Goal: Task Accomplishment & Management: Manage account settings

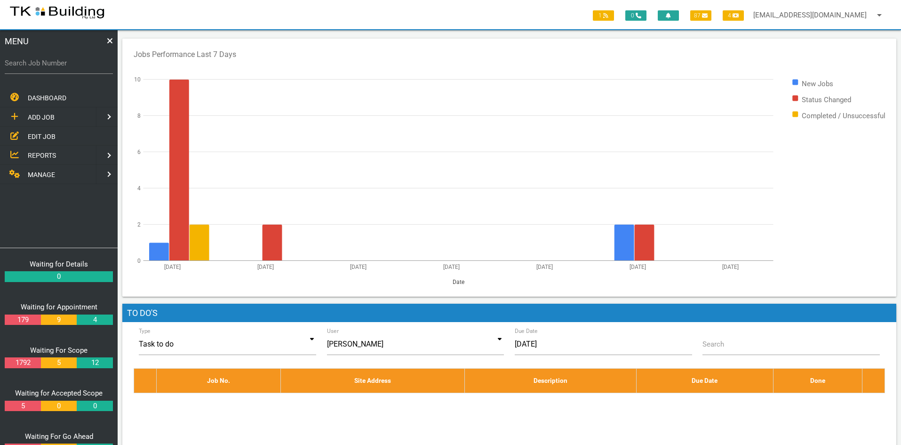
click at [39, 135] on span "EDIT JOB" at bounding box center [42, 136] width 28 height 8
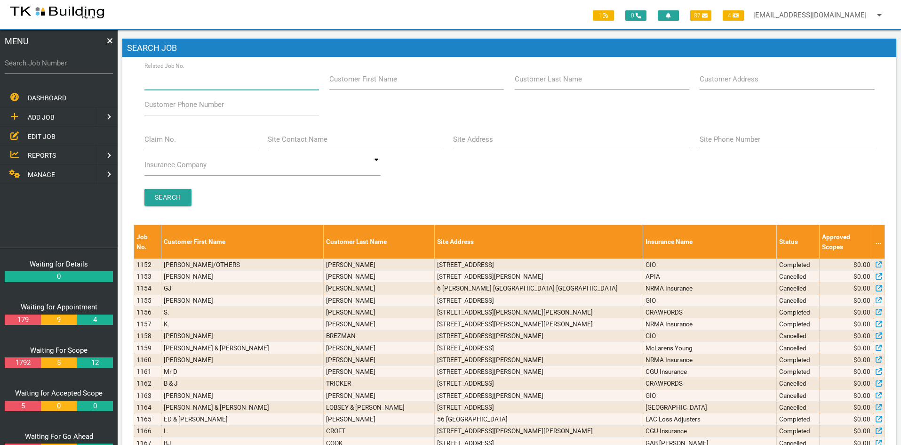
click at [213, 83] on input "Related Job No." at bounding box center [231, 79] width 175 height 22
type input "27458"
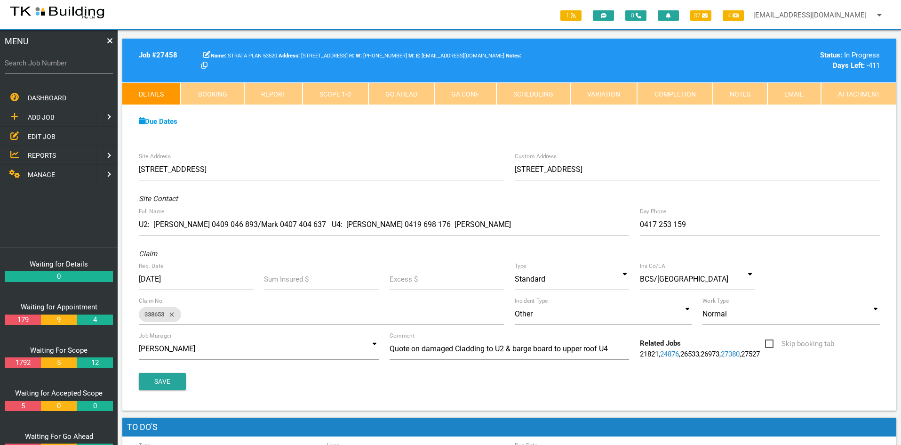
click at [44, 133] on span "EDIT JOB" at bounding box center [42, 136] width 28 height 8
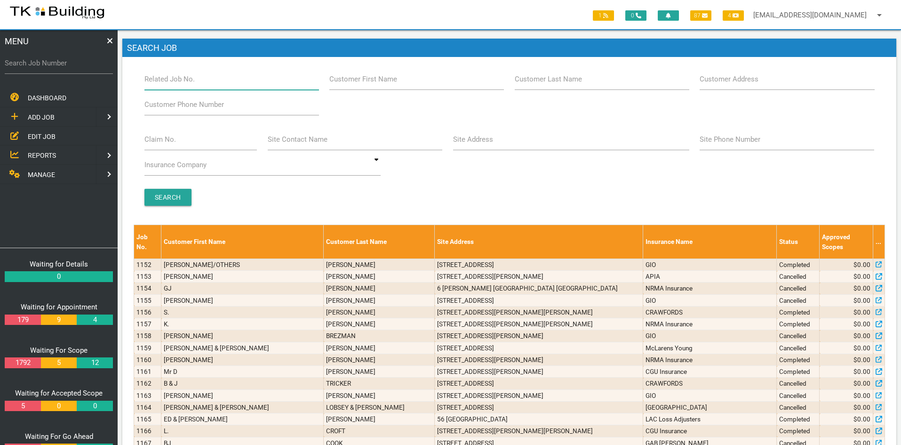
click at [209, 79] on input "Related Job No." at bounding box center [231, 79] width 175 height 22
type input "28102"
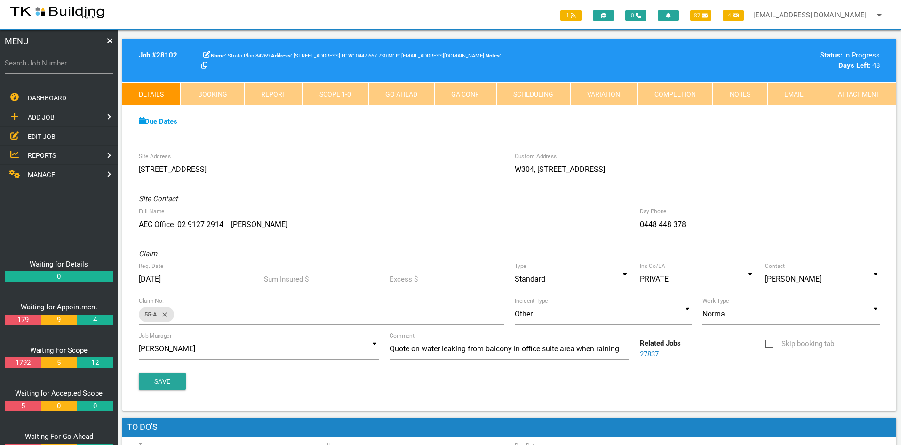
click at [44, 134] on span "EDIT JOB" at bounding box center [42, 136] width 28 height 8
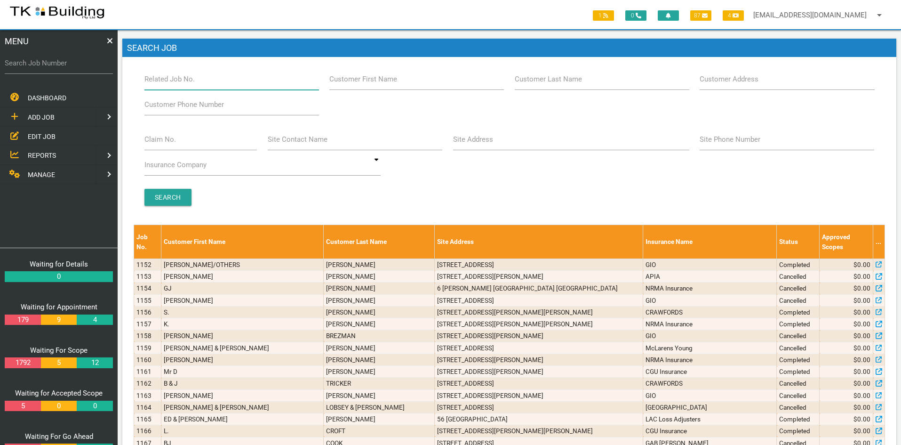
click at [199, 83] on input "Related Job No." at bounding box center [231, 79] width 175 height 22
type input "27677"
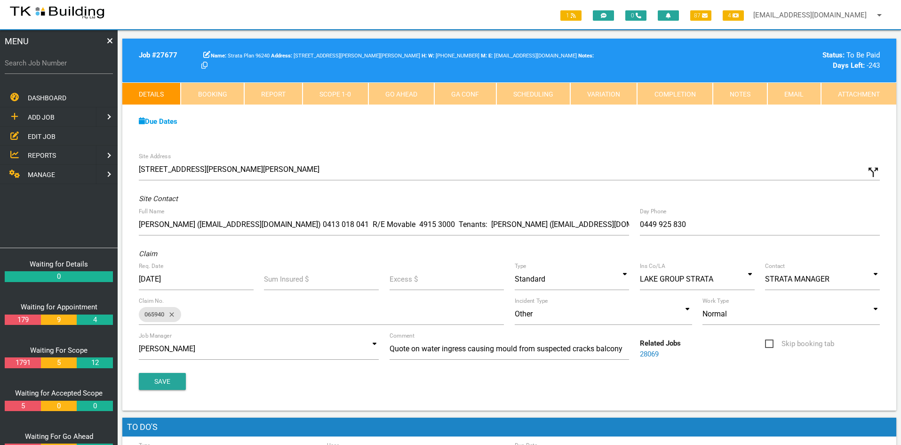
click at [35, 136] on span "EDIT JOB" at bounding box center [42, 136] width 28 height 8
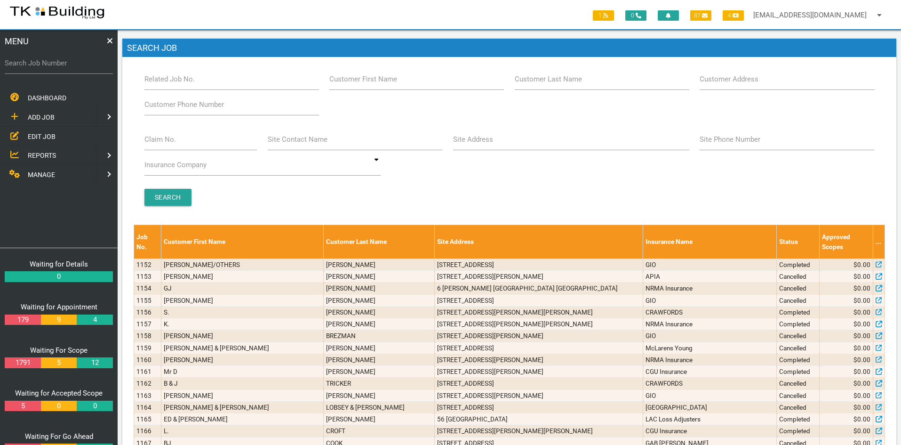
click at [39, 135] on span "EDIT JOB" at bounding box center [42, 136] width 28 height 8
click at [203, 82] on input "Related Job No." at bounding box center [231, 79] width 175 height 22
type input "27312"
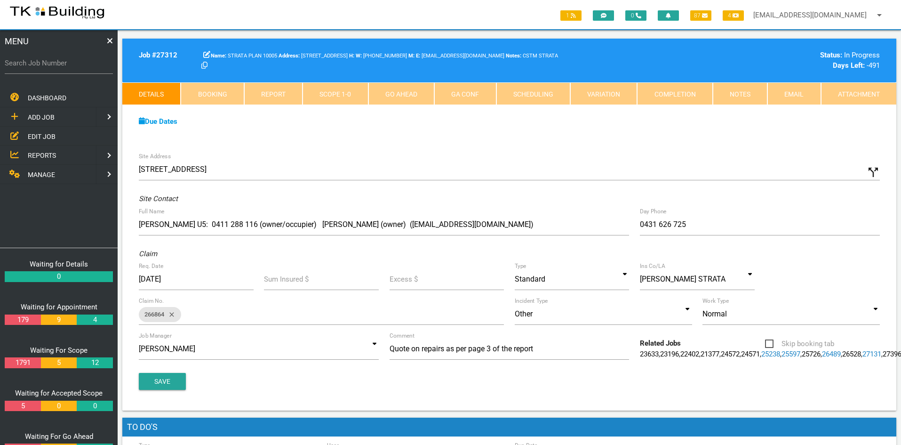
click at [743, 91] on link "Notes" at bounding box center [740, 93] width 55 height 23
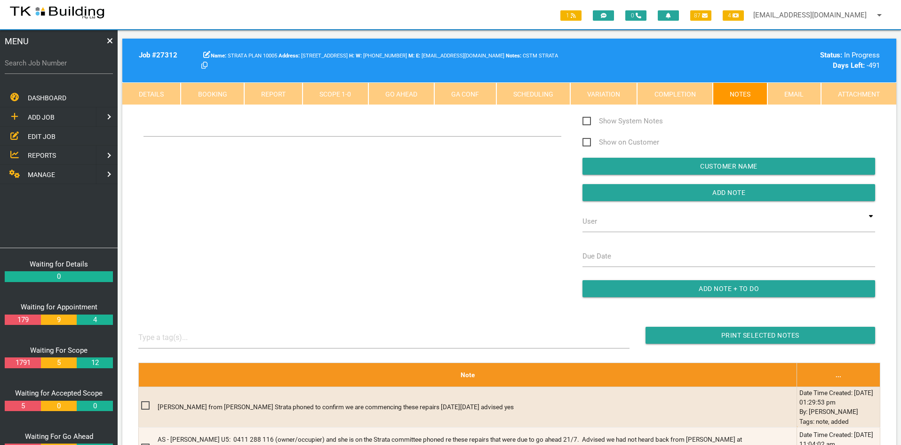
click at [467, 194] on div "Show System Notes Show on Customer Customer Name Add Note User TKB JobTracking …" at bounding box center [509, 210] width 753 height 191
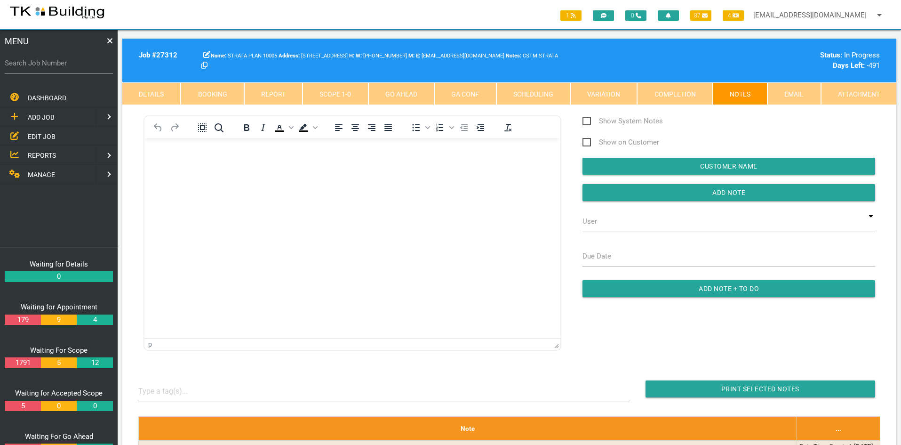
click at [287, 181] on html at bounding box center [352, 159] width 416 height 43
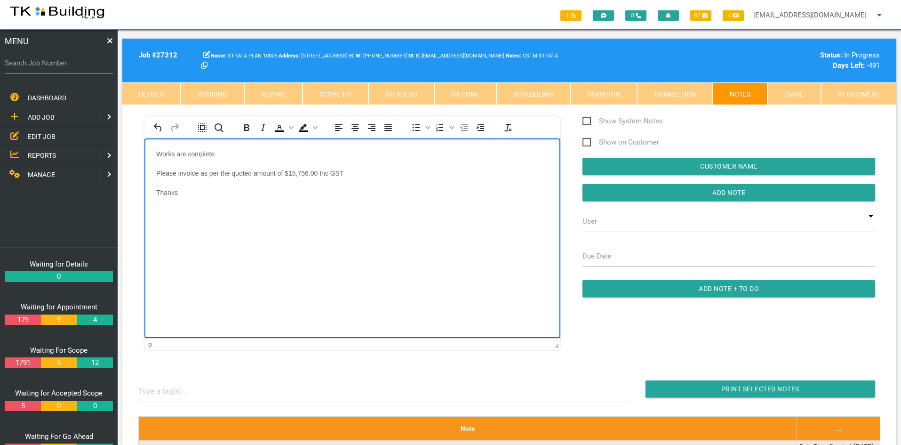
drag, startPoint x: 287, startPoint y: 247, endPoint x: 547, endPoint y: 275, distance: 261.6
click at [288, 220] on html "Works are complete Please invoice as per the quoted amount of $15,756.00 Inc GS…" at bounding box center [352, 178] width 416 height 81
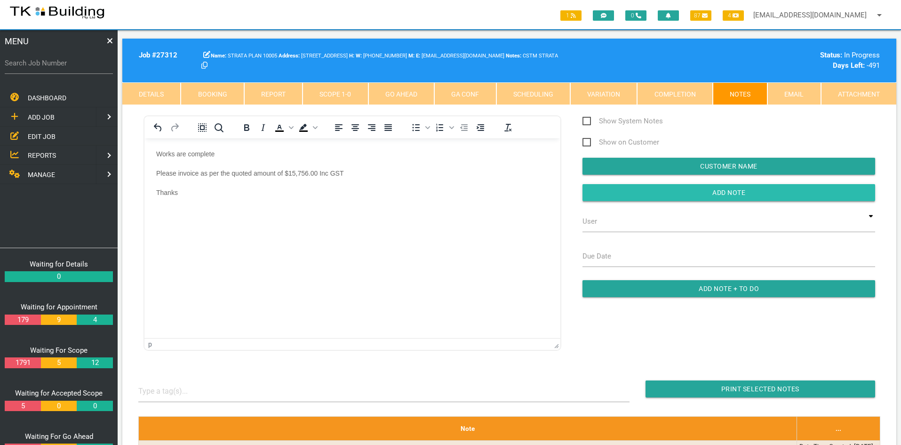
click at [730, 191] on input "button" at bounding box center [728, 192] width 293 height 17
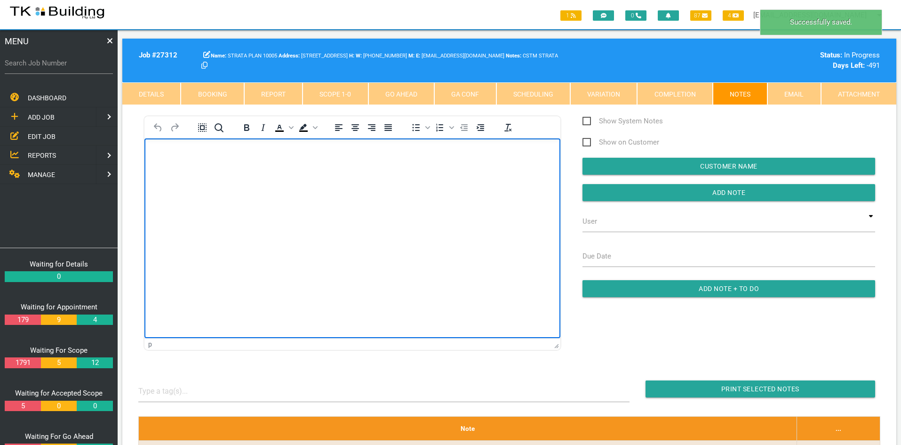
click at [489, 181] on html at bounding box center [352, 159] width 416 height 43
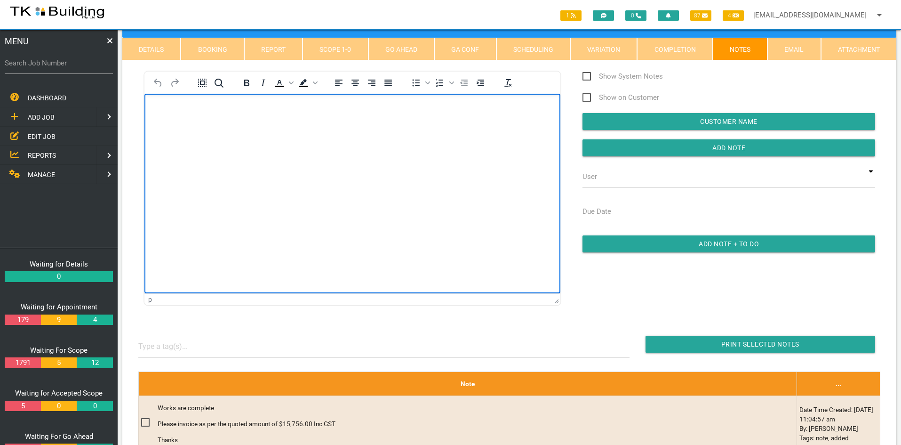
scroll to position [94, 0]
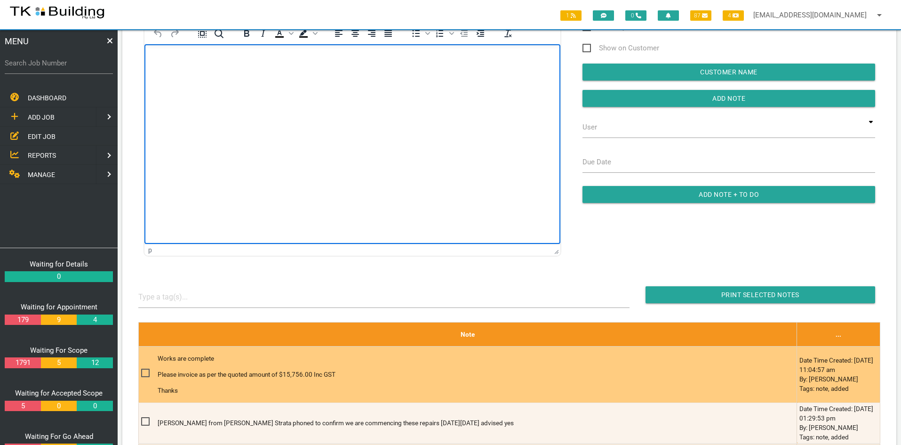
click at [144, 374] on span at bounding box center [149, 373] width 16 height 12
click at [144, 373] on input "checkbox" at bounding box center [144, 370] width 6 height 6
checkbox input "true"
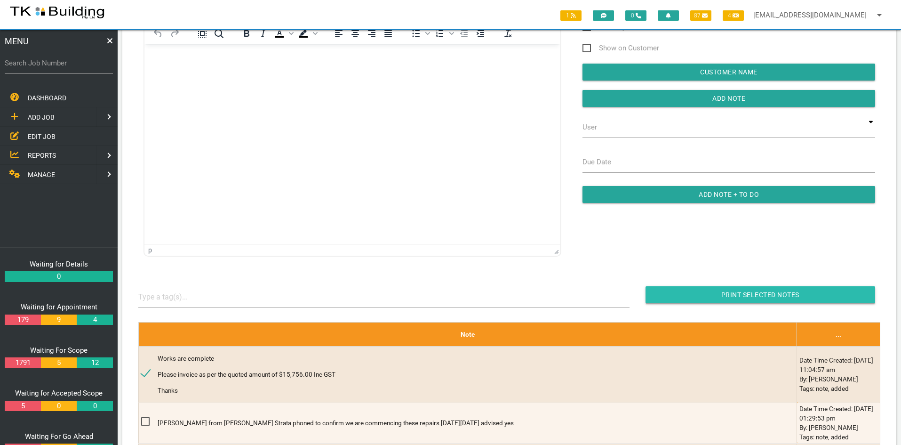
click at [756, 294] on input "button" at bounding box center [760, 294] width 230 height 17
click at [44, 133] on span "EDIT JOB" at bounding box center [42, 136] width 28 height 8
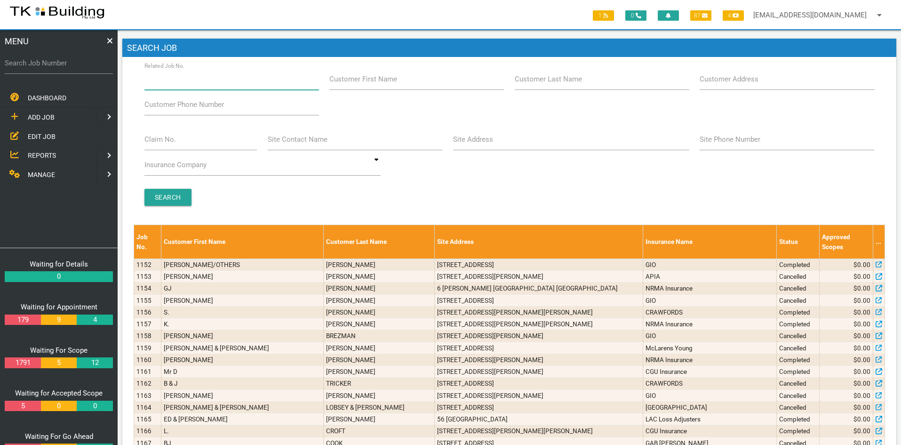
click at [202, 82] on input "Related Job No." at bounding box center [231, 79] width 175 height 22
type input "27734"
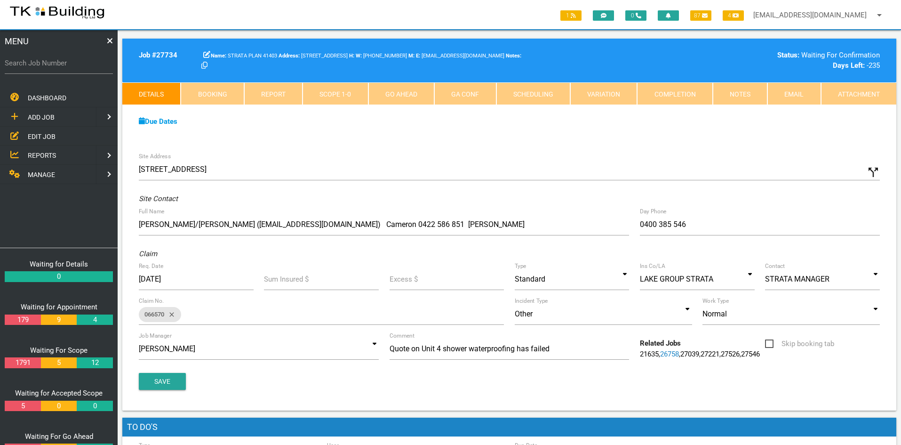
click at [531, 152] on div "Site Address [STREET_ADDRESS] call_split Custom Address Street [GEOGRAPHIC_DATA…" at bounding box center [509, 278] width 774 height 263
click at [736, 91] on link "Notes" at bounding box center [740, 93] width 55 height 23
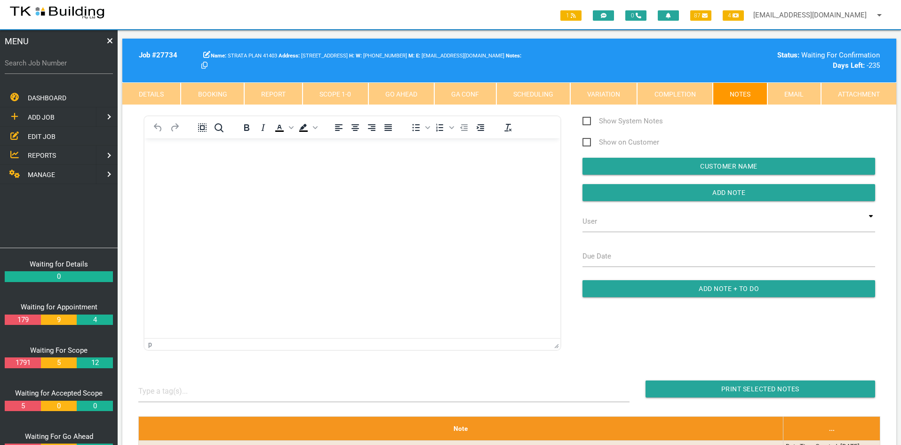
click at [339, 181] on html at bounding box center [352, 159] width 416 height 43
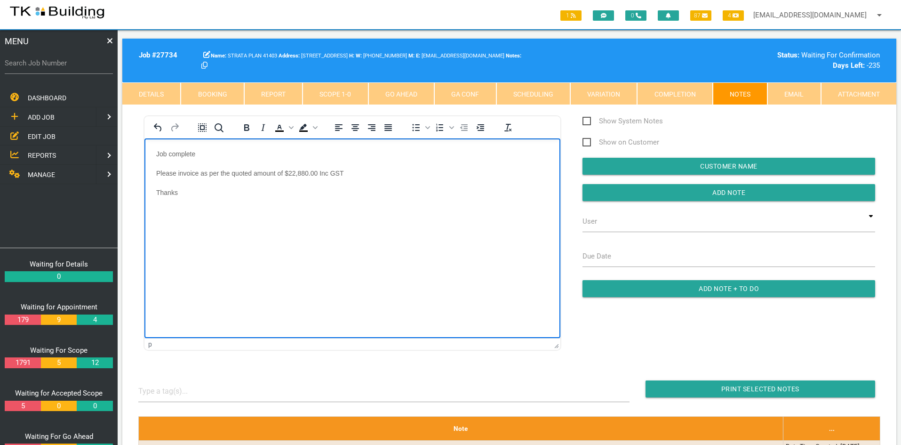
click at [333, 193] on p "Thanks" at bounding box center [352, 193] width 392 height 8
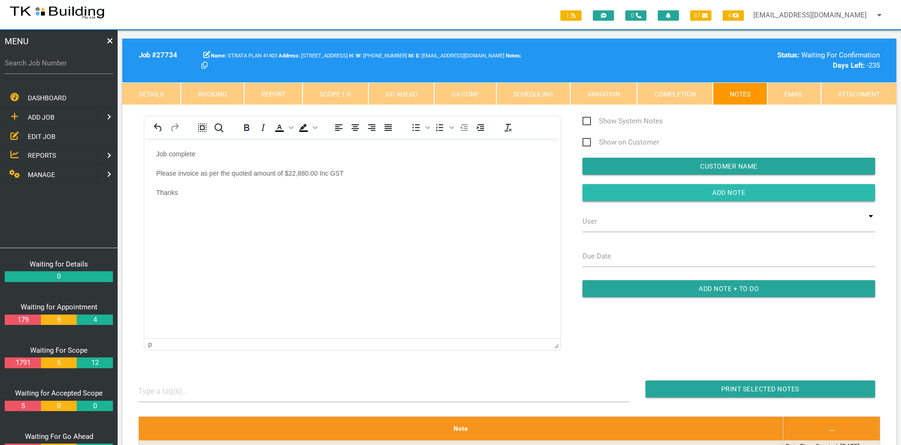
click at [695, 191] on input "button" at bounding box center [728, 192] width 293 height 17
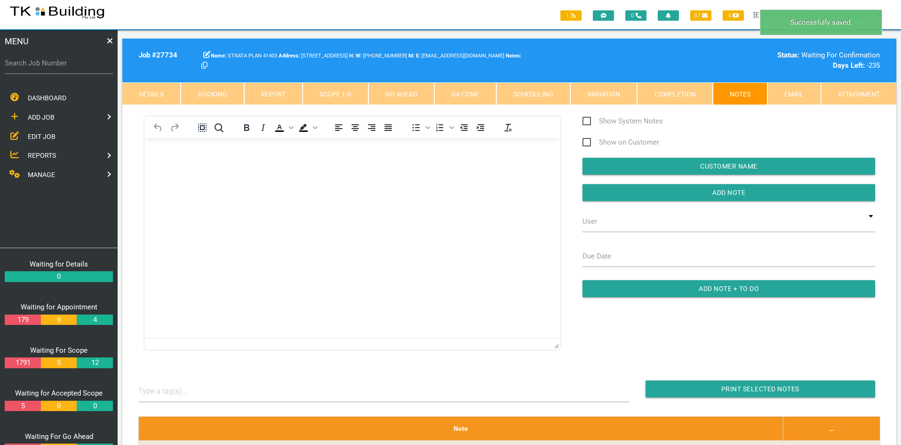
click at [397, 181] on html at bounding box center [352, 159] width 416 height 43
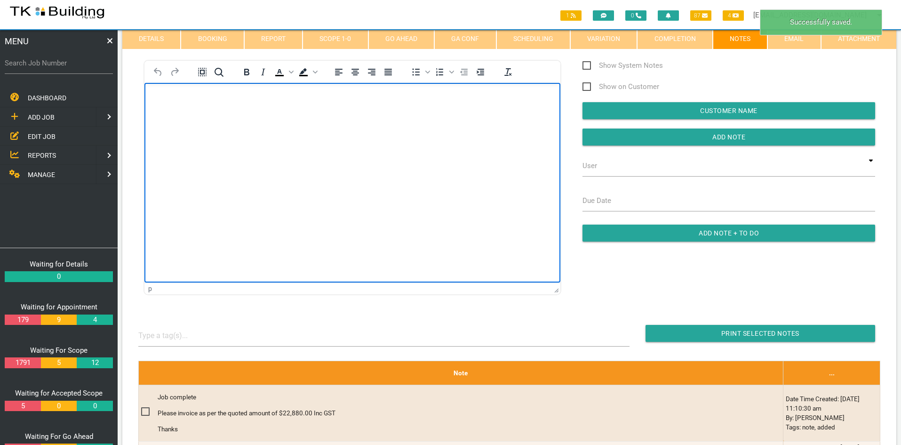
scroll to position [141, 0]
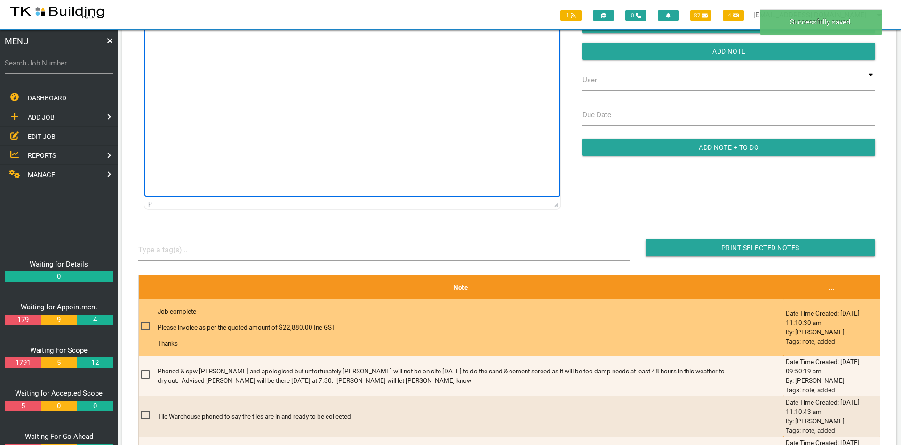
click at [144, 326] on span at bounding box center [149, 326] width 16 height 12
click at [144, 326] on input "checkbox" at bounding box center [144, 323] width 6 height 6
checkbox input "true"
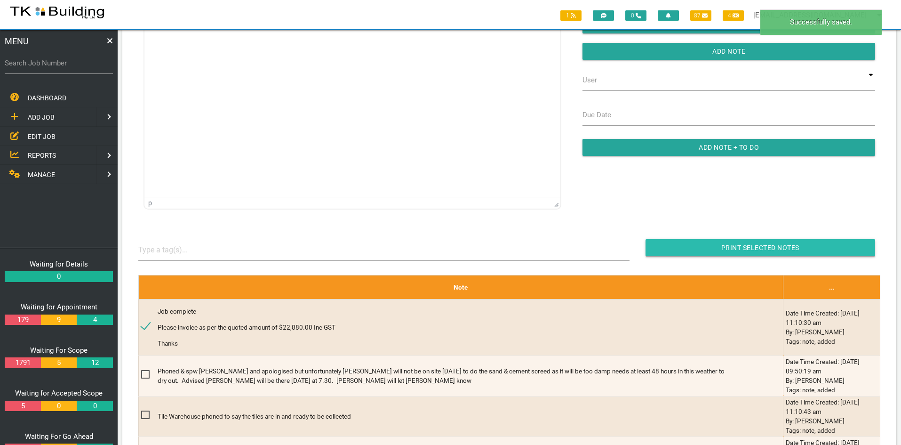
click at [740, 246] on input "Print Selected Notes" at bounding box center [760, 247] width 230 height 17
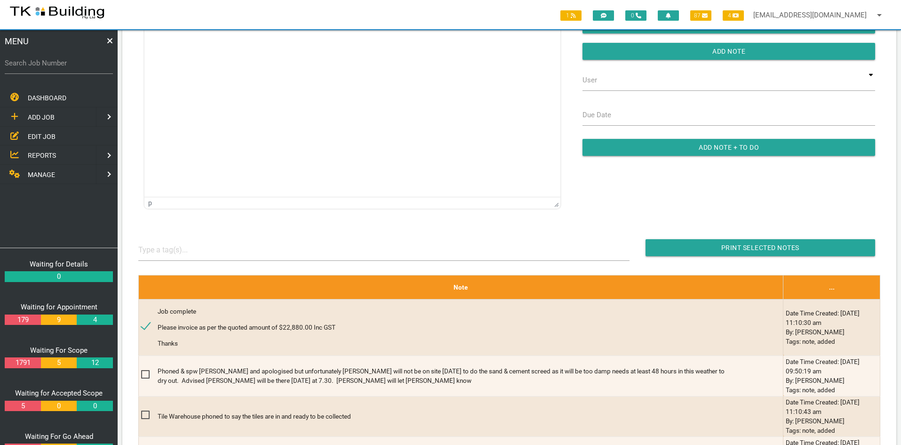
click at [39, 139] on span "EDIT JOB" at bounding box center [42, 136] width 28 height 8
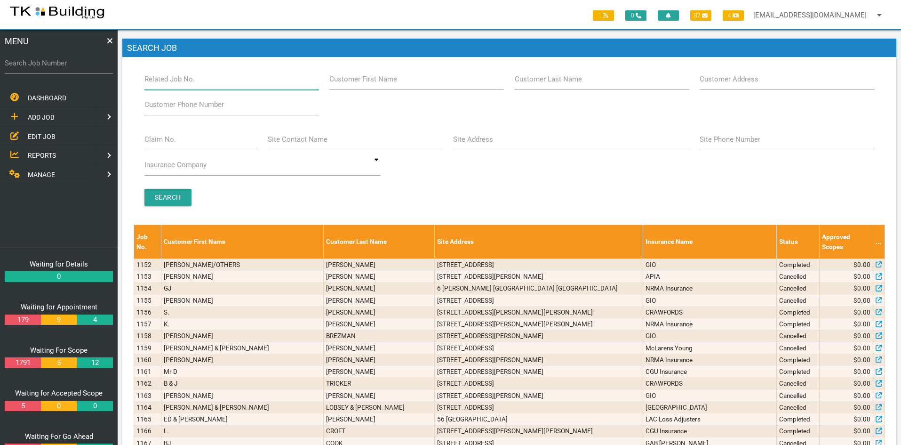
click at [201, 83] on input "Related Job No." at bounding box center [231, 79] width 175 height 22
type input "28102"
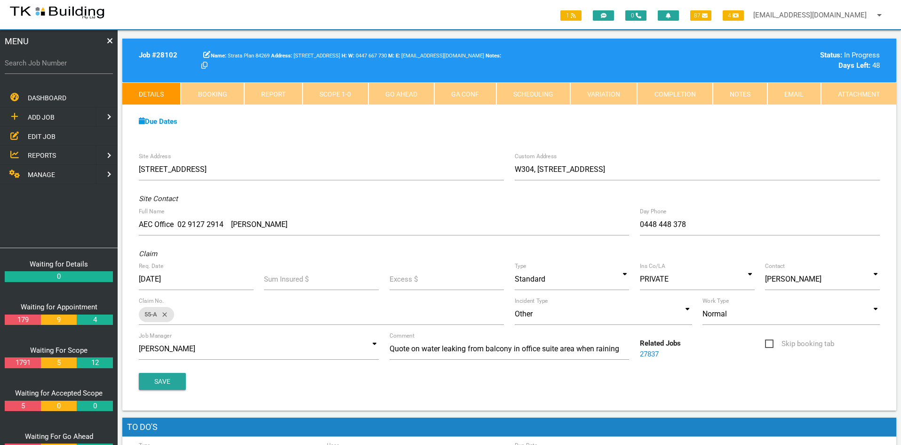
click at [377, 155] on div "Site Address [STREET_ADDRESS] Custom Address [STREET_ADDRESS] [STREET_ADDRESS][…" at bounding box center [509, 278] width 774 height 263
click at [726, 121] on div "Due Dates" at bounding box center [509, 121] width 751 height 11
click at [740, 94] on link "Notes" at bounding box center [740, 93] width 55 height 23
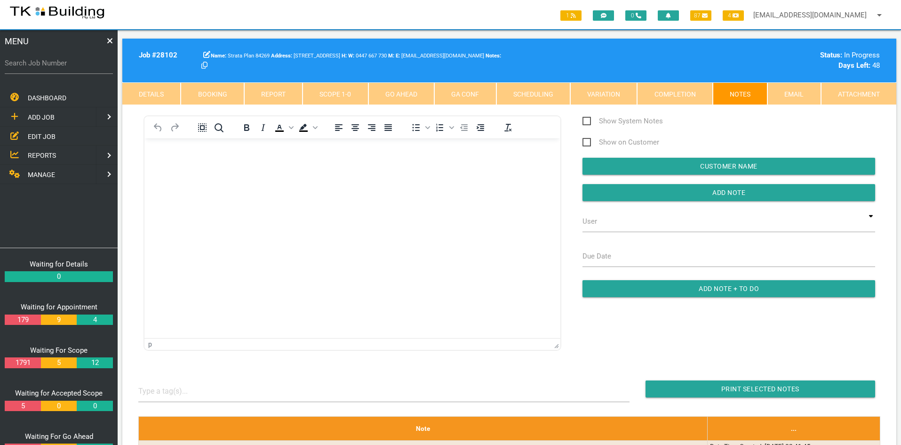
click at [348, 181] on html at bounding box center [352, 159] width 416 height 43
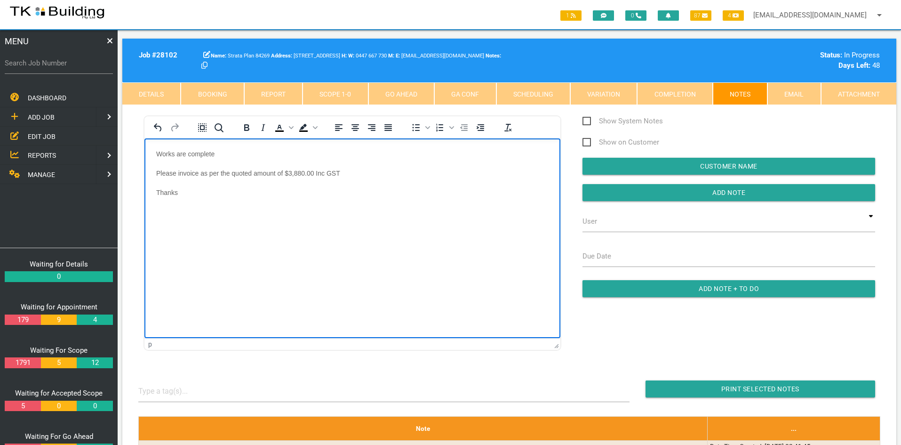
click at [358, 220] on html "Works are complete Please invoice as per the quoted amount of $3,880.00 Inc GST…" at bounding box center [352, 178] width 416 height 81
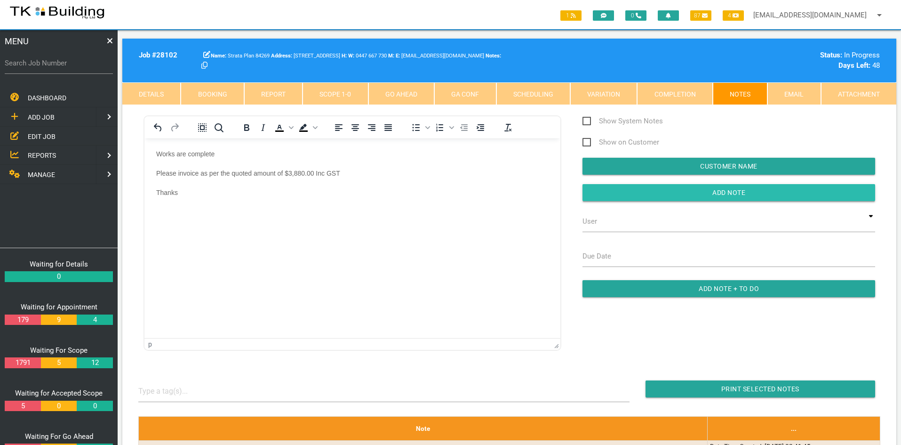
click at [722, 192] on input "button" at bounding box center [728, 192] width 293 height 17
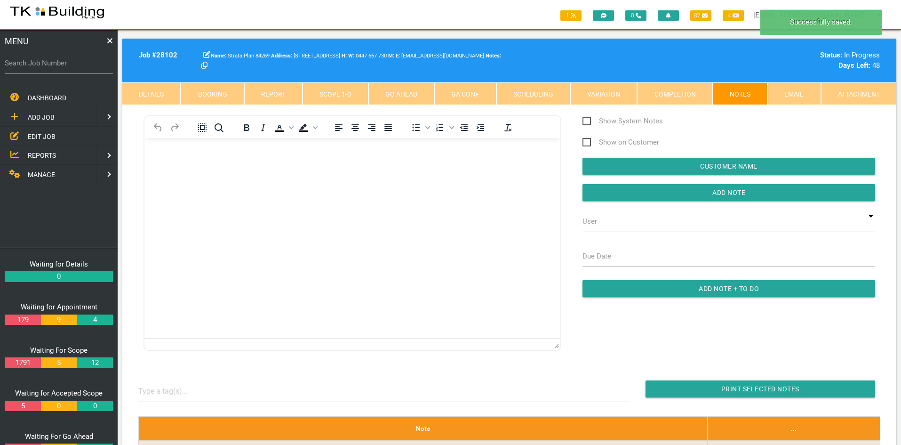
click at [437, 181] on html at bounding box center [352, 159] width 416 height 43
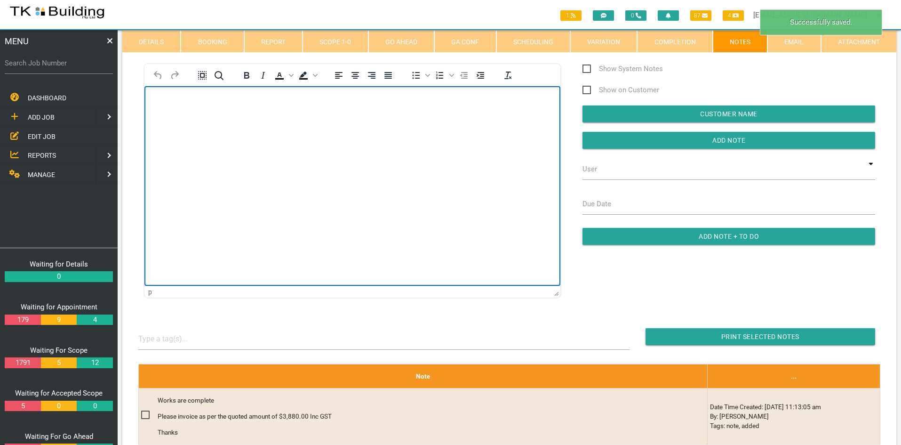
scroll to position [141, 0]
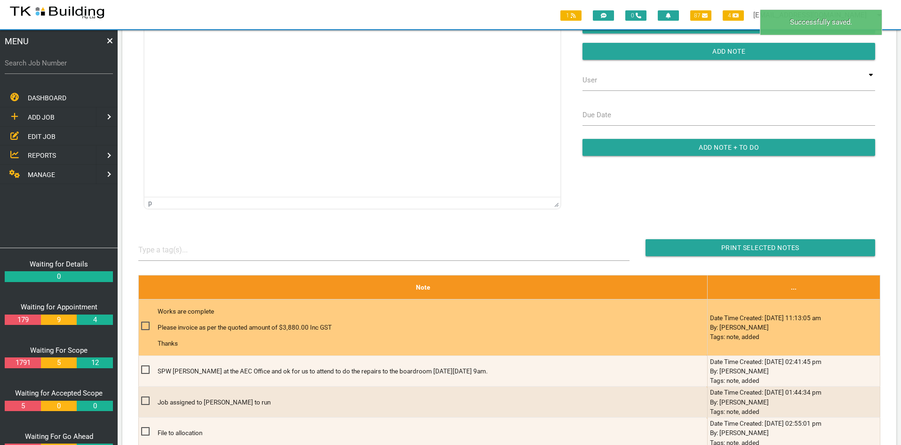
click at [144, 324] on span at bounding box center [149, 326] width 16 height 12
click at [144, 324] on input "checkbox" at bounding box center [144, 323] width 6 height 6
checkbox input "true"
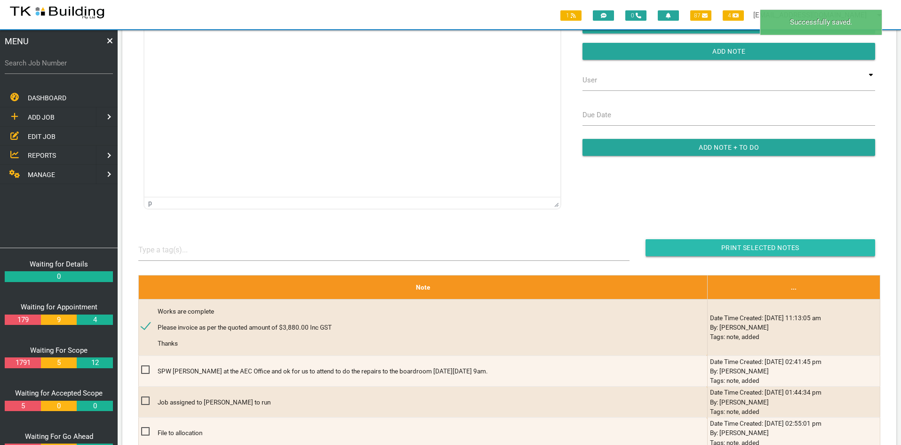
click at [733, 246] on input "Print Selected Notes" at bounding box center [760, 247] width 230 height 17
